Goal: Navigation & Orientation: Find specific page/section

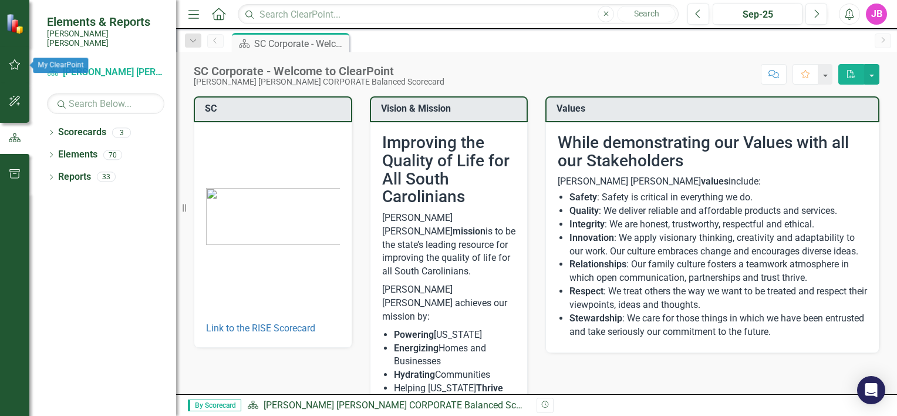
click at [9, 66] on icon "button" at bounding box center [15, 64] width 12 height 9
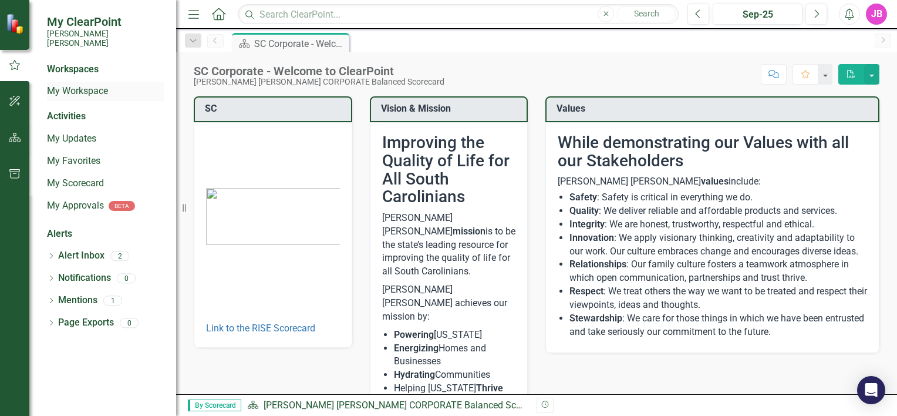
click at [87, 85] on link "My Workspace" at bounding box center [105, 92] width 117 height 14
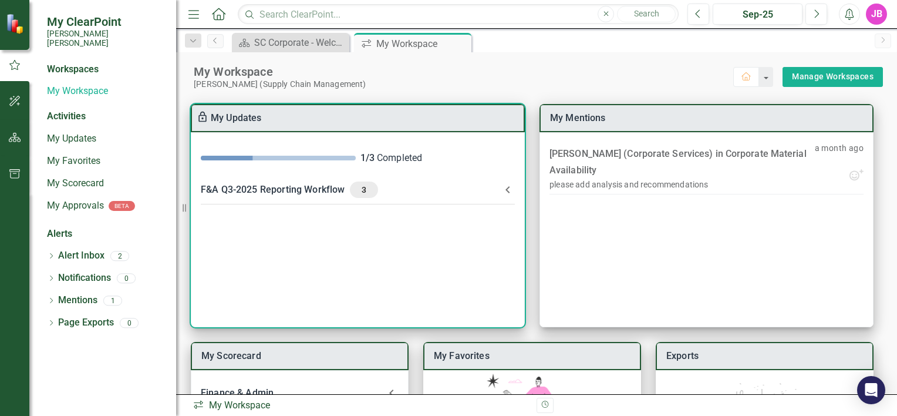
click at [512, 186] on icon at bounding box center [508, 190] width 14 height 14
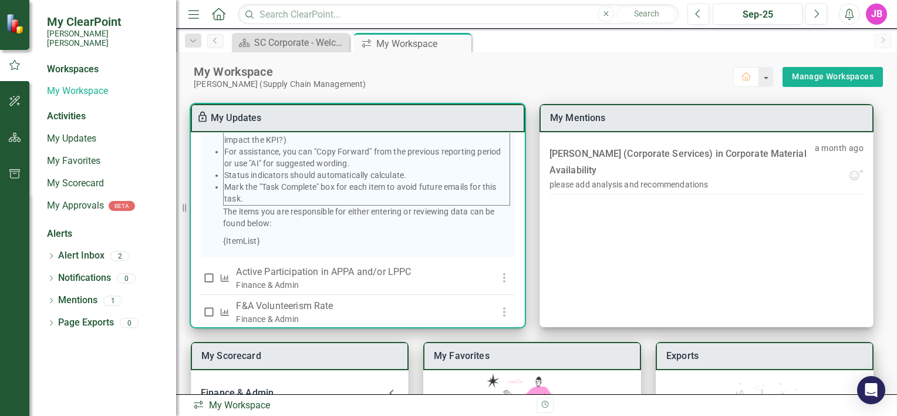
scroll to position [298, 0]
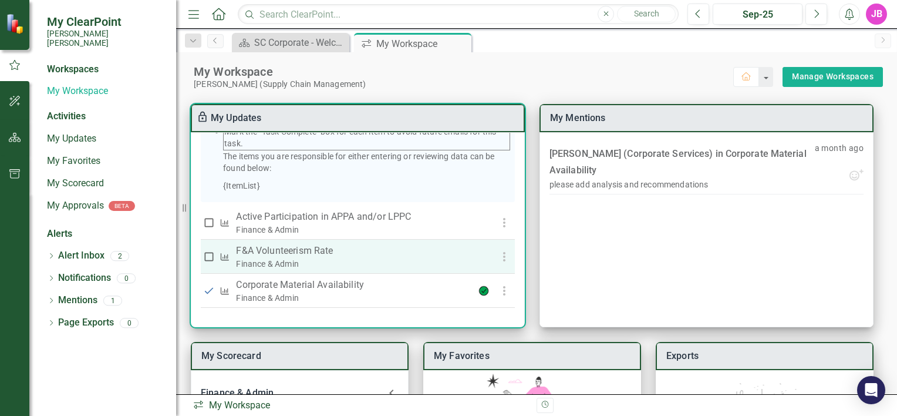
click at [315, 258] on p "F&A Volunteerism Rate" at bounding box center [350, 251] width 228 height 14
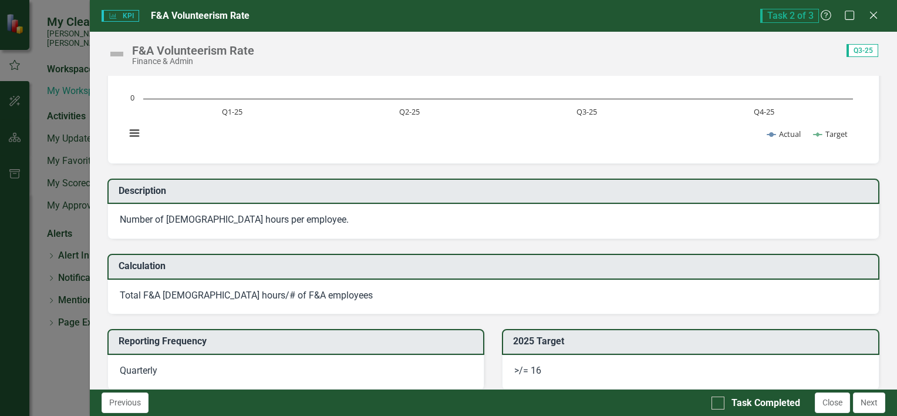
scroll to position [134, 0]
click at [872, 15] on icon "Close" at bounding box center [873, 14] width 15 height 11
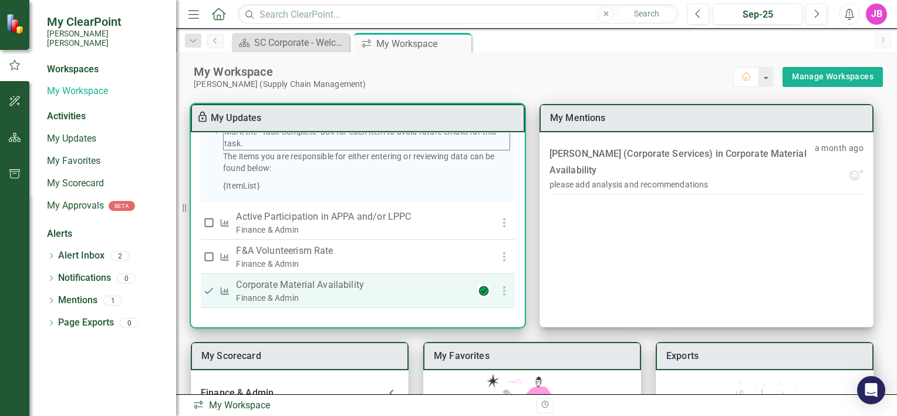
click at [304, 292] on p "Corporate Material Availability" at bounding box center [350, 285] width 228 height 14
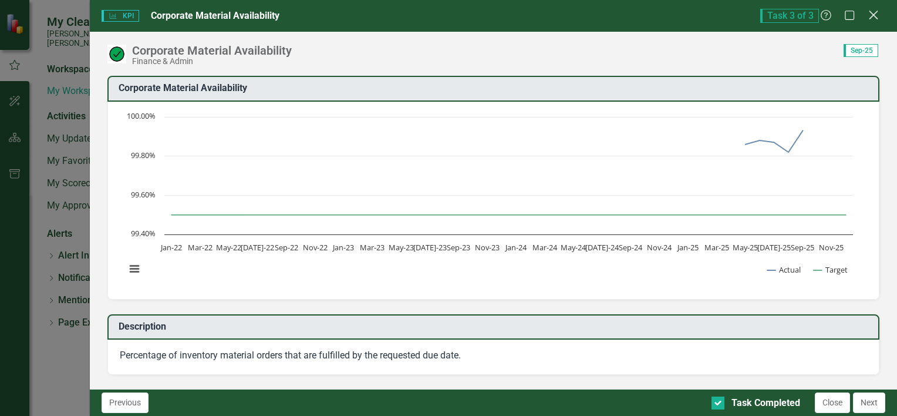
click at [869, 8] on div "Close" at bounding box center [873, 16] width 15 height 16
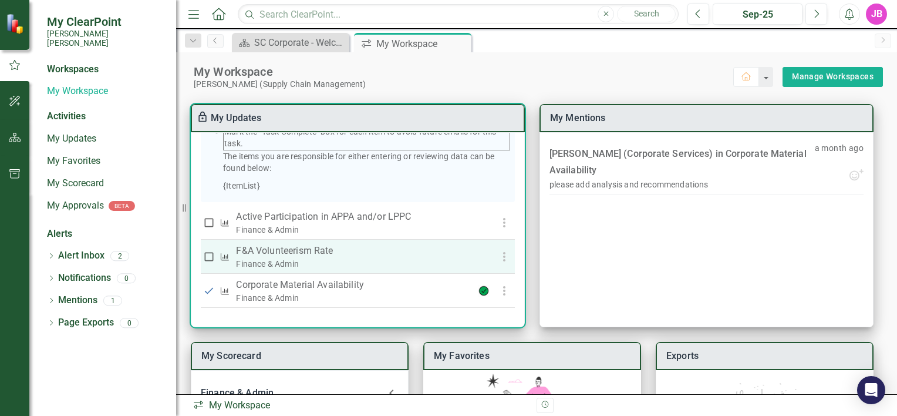
click at [270, 258] on p "F&A Volunteerism Rate" at bounding box center [350, 251] width 228 height 14
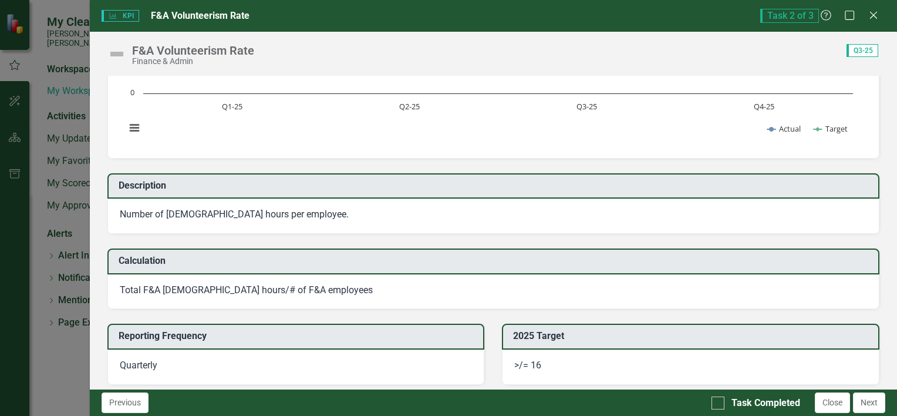
scroll to position [105, 0]
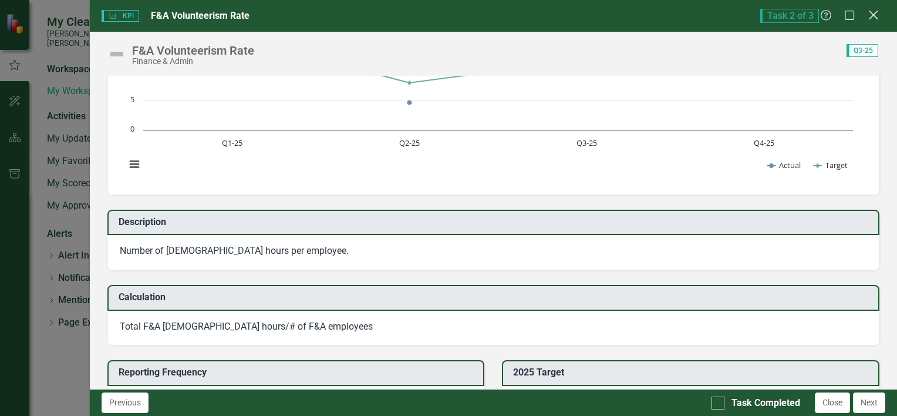
click at [876, 20] on icon "Close" at bounding box center [873, 14] width 15 height 11
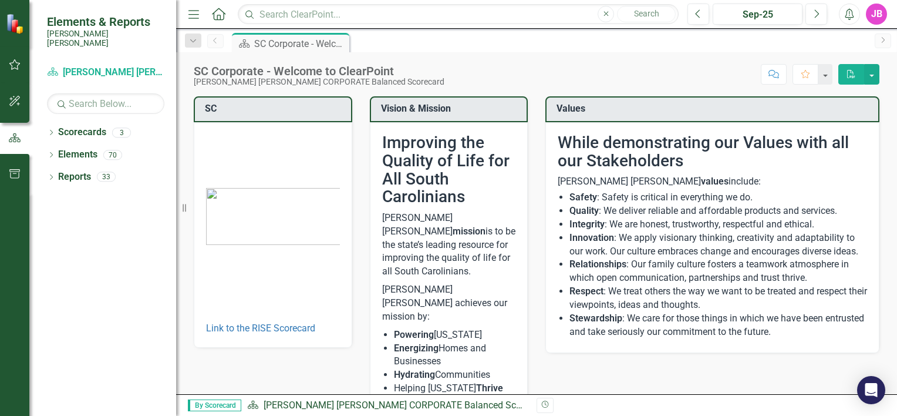
click at [881, 45] on link "Next" at bounding box center [883, 40] width 16 height 15
click at [843, 14] on icon "Alerts" at bounding box center [849, 14] width 12 height 12
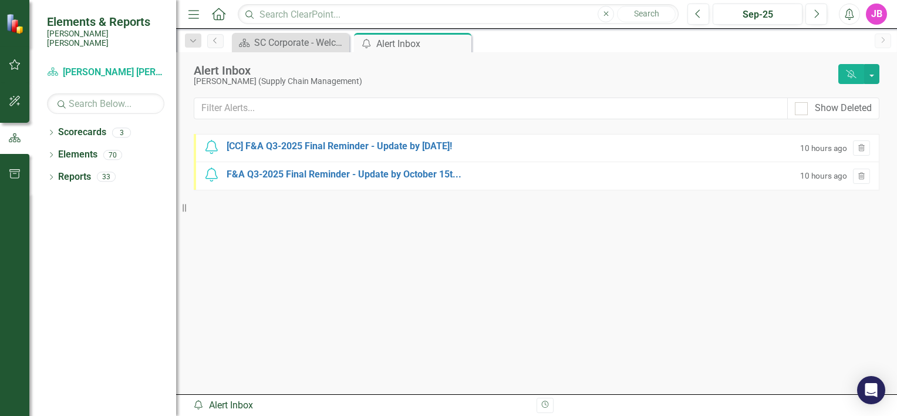
click at [853, 14] on icon "Alerts" at bounding box center [849, 14] width 12 height 12
click at [14, 69] on button "button" at bounding box center [15, 65] width 26 height 25
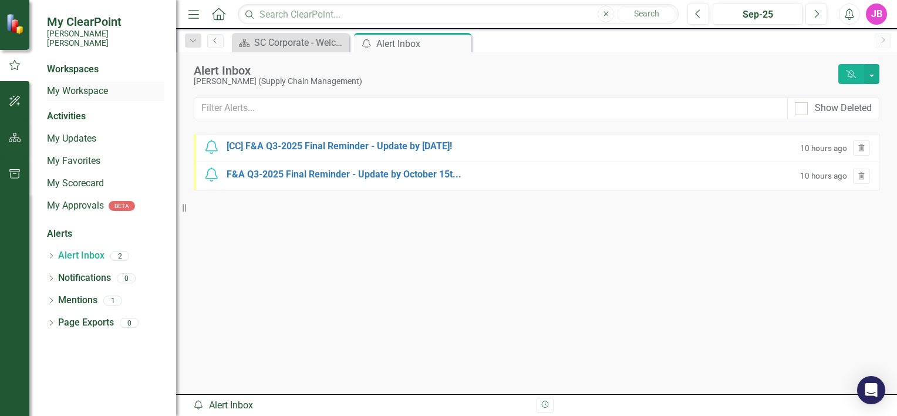
click at [70, 85] on link "My Workspace" at bounding box center [105, 92] width 117 height 14
